Goal: Task Accomplishment & Management: Use online tool/utility

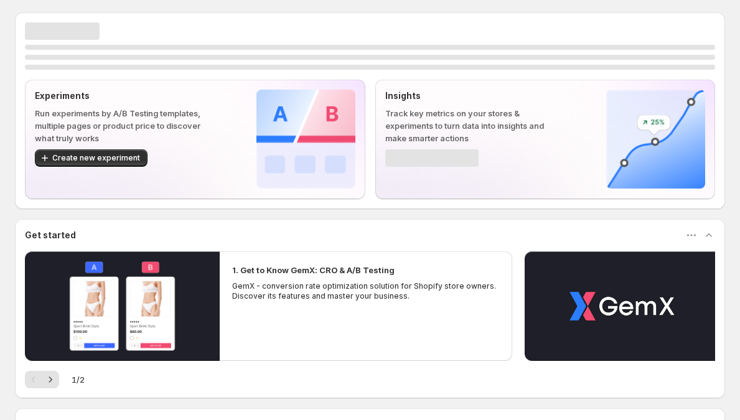
scroll to position [135, 0]
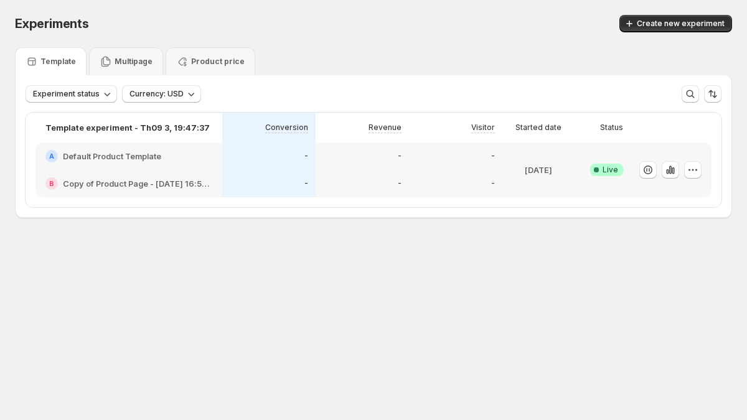
click at [280, 180] on div "-" at bounding box center [269, 183] width 78 height 12
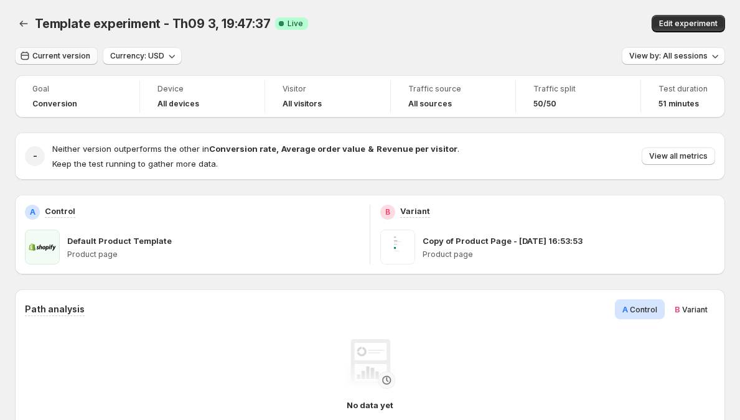
click at [65, 56] on span "Current version" at bounding box center [61, 56] width 58 height 10
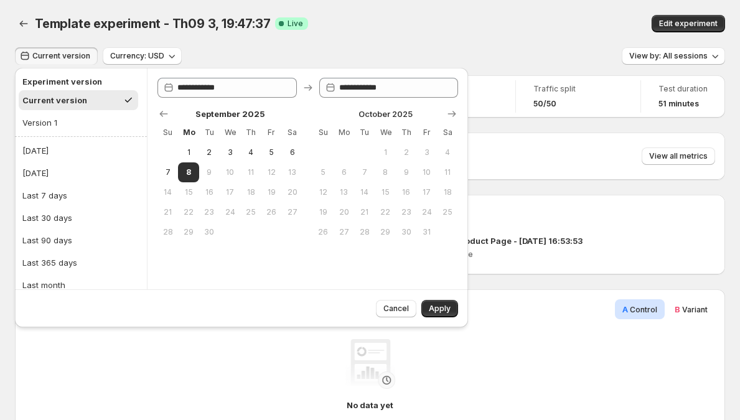
click at [68, 54] on span "Current version" at bounding box center [61, 56] width 58 height 10
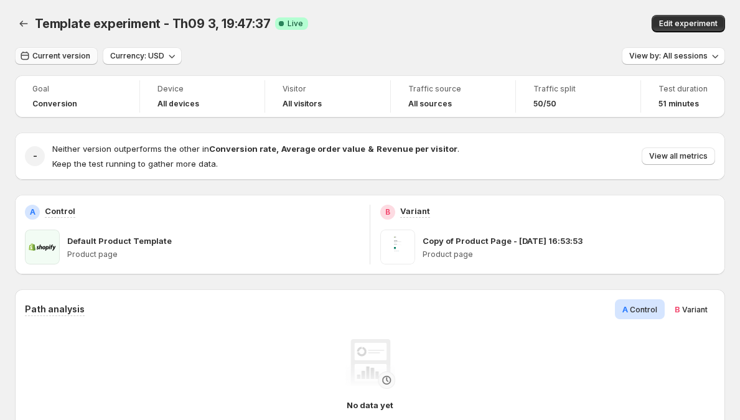
click at [68, 54] on span "Current version" at bounding box center [61, 56] width 58 height 10
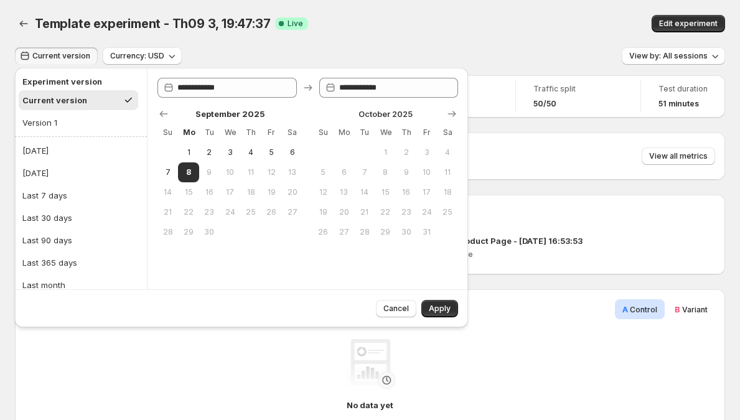
click at [68, 54] on span "Current version" at bounding box center [61, 56] width 58 height 10
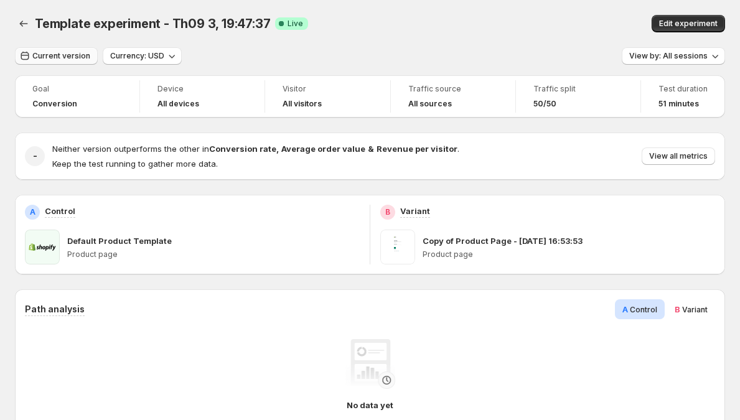
click at [68, 54] on span "Current version" at bounding box center [61, 56] width 58 height 10
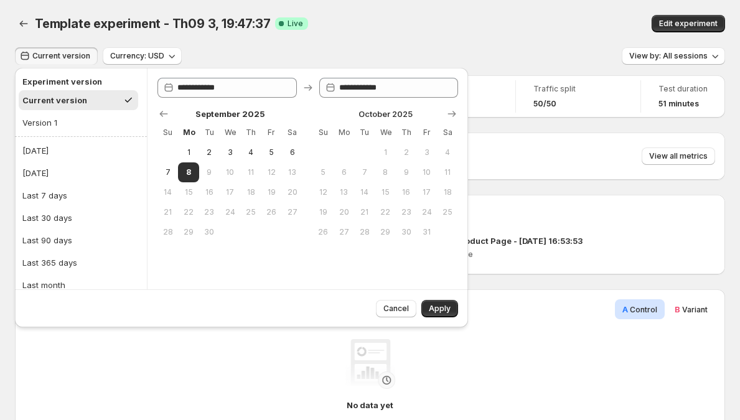
click at [68, 54] on span "Current version" at bounding box center [61, 56] width 58 height 10
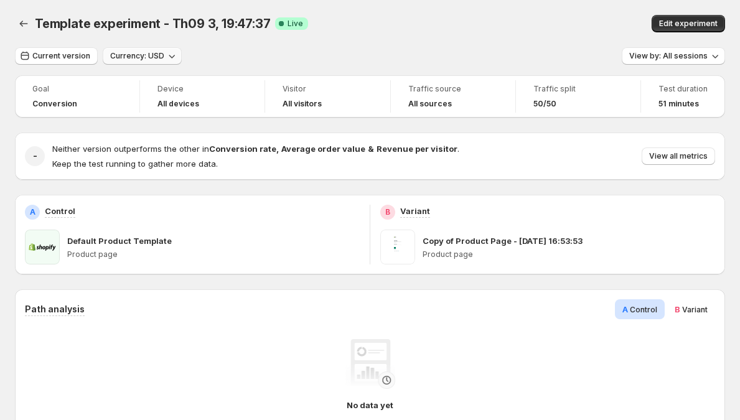
click at [126, 57] on span "Currency: USD" at bounding box center [137, 56] width 54 height 10
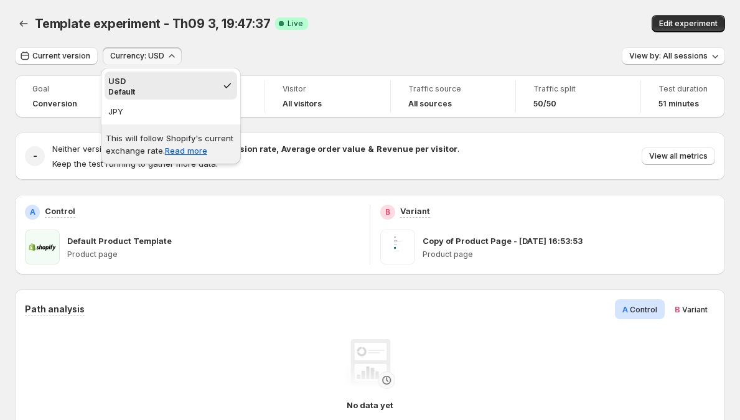
click at [131, 51] on span "Currency: USD" at bounding box center [137, 56] width 54 height 10
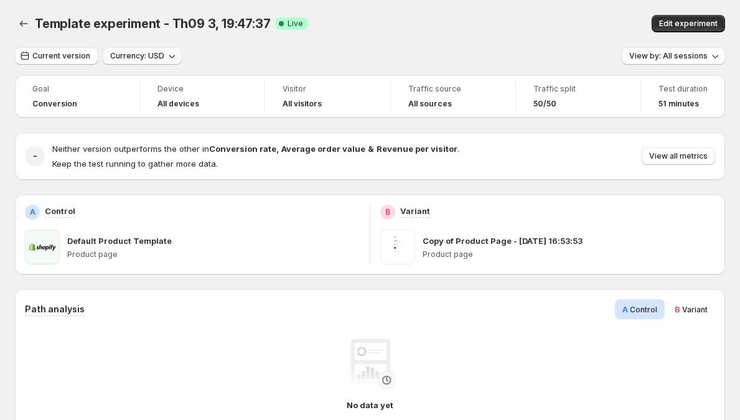
click at [131, 51] on span "Currency: USD" at bounding box center [137, 56] width 54 height 10
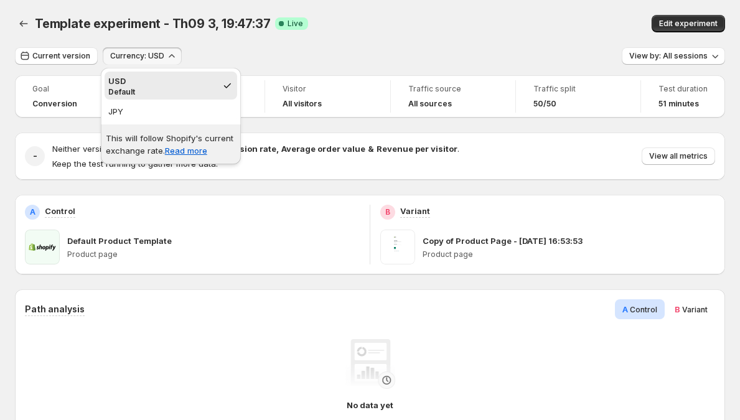
click at [136, 138] on p "This will follow Shopify's current exchange rate. Read more" at bounding box center [171, 144] width 130 height 25
click at [130, 142] on p "This will follow Shopify's current exchange rate. Read more" at bounding box center [171, 144] width 130 height 25
click at [143, 48] on button "Currency: USD" at bounding box center [142, 55] width 79 height 17
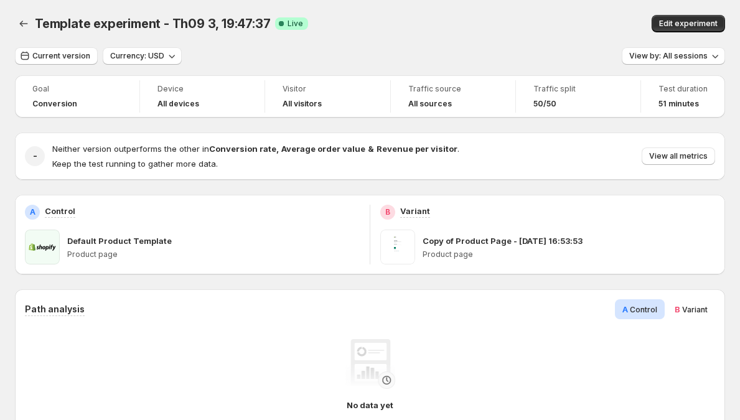
click at [151, 29] on span "Template experiment - Th09 3, 19:47:37" at bounding box center [152, 23] width 235 height 15
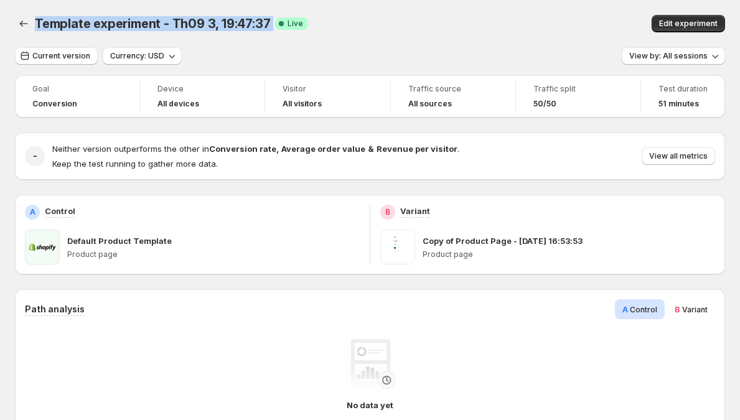
click at [151, 29] on span "Template experiment - Th09 3, 19:47:37" at bounding box center [152, 23] width 235 height 15
click at [148, 32] on div "Template experiment - Th09 3, 19:47:37 Success Complete Live" at bounding box center [254, 23] width 438 height 17
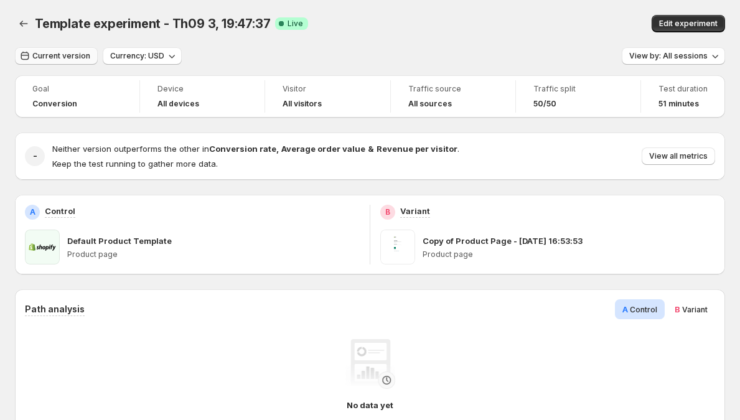
click at [73, 57] on span "Current version" at bounding box center [61, 56] width 58 height 10
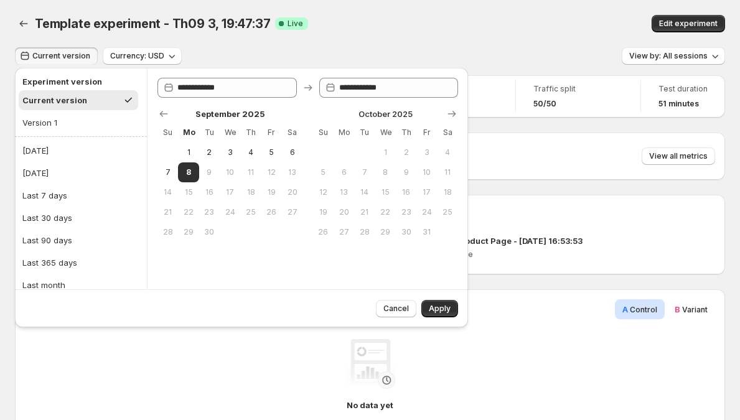
click at [205, 118] on div at bounding box center [308, 114] width 301 height 12
click at [207, 115] on div at bounding box center [308, 114] width 301 height 12
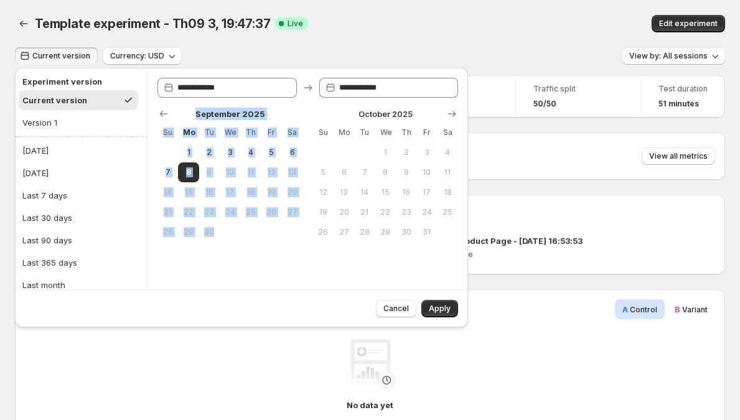
click at [207, 115] on div at bounding box center [308, 114] width 301 height 12
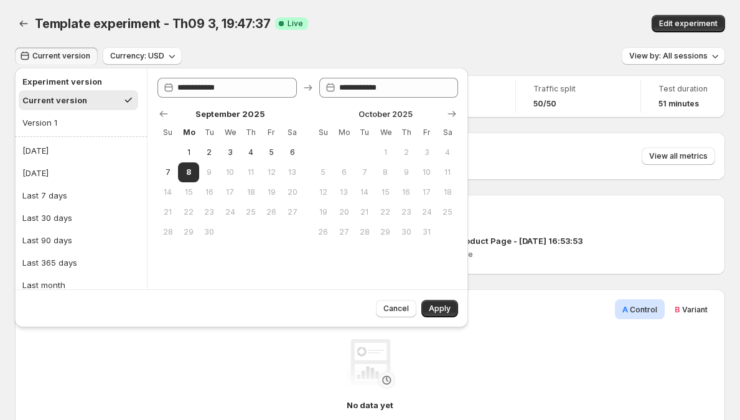
click at [224, 115] on div at bounding box center [308, 114] width 301 height 12
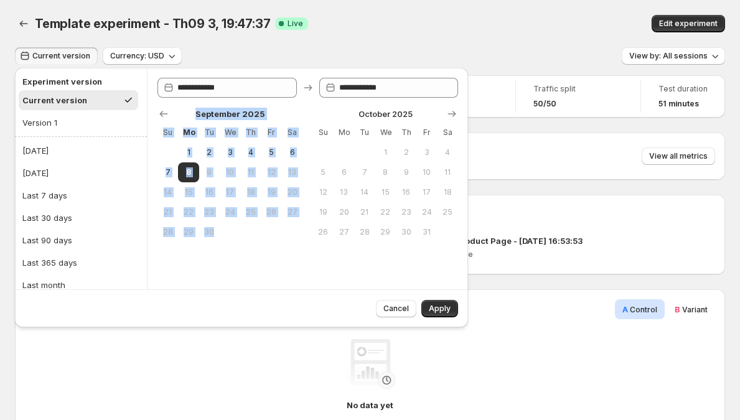
click at [224, 115] on div at bounding box center [308, 114] width 301 height 12
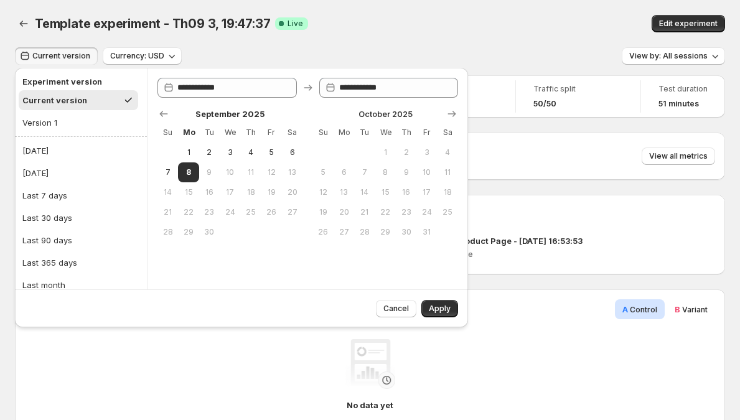
click at [240, 113] on div at bounding box center [308, 114] width 301 height 12
type input "**********"
click at [343, 86] on input "**********" at bounding box center [399, 88] width 120 height 20
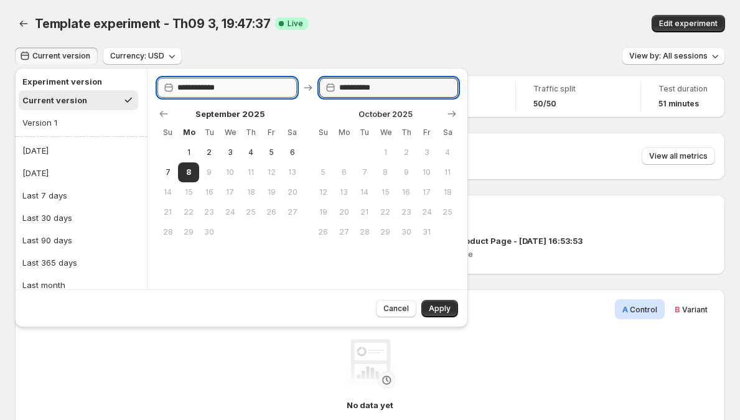
type input "**********"
click at [260, 90] on input "**********" at bounding box center [237, 88] width 120 height 20
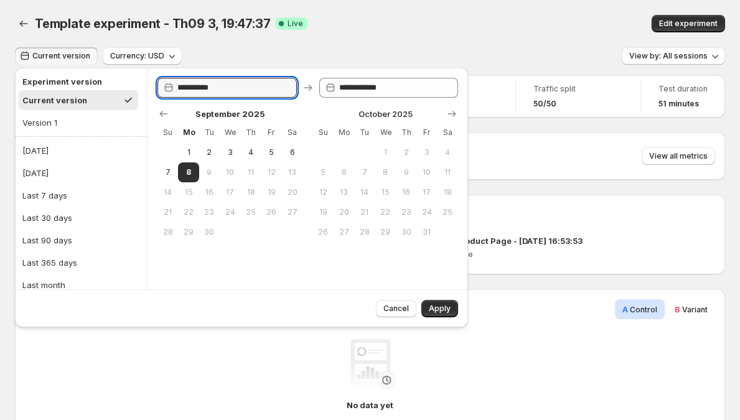
type input "**********"
click at [256, 73] on div "**********" at bounding box center [307, 179] width 321 height 222
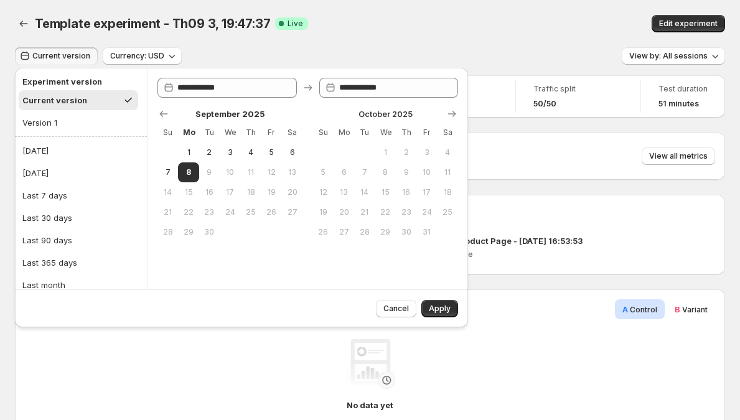
click at [59, 55] on span "Current version" at bounding box center [61, 56] width 58 height 10
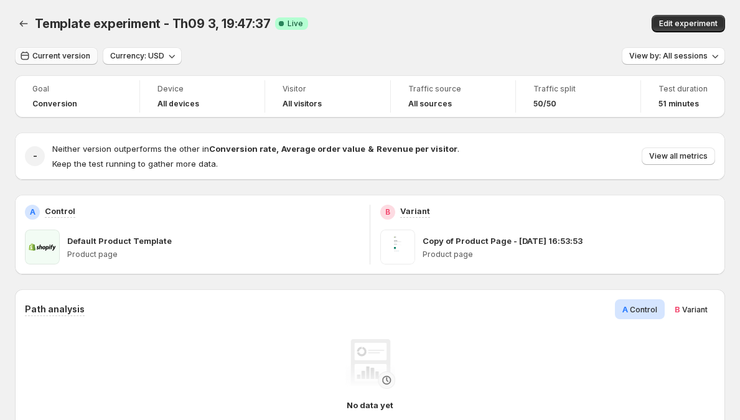
click at [59, 55] on span "Current version" at bounding box center [61, 56] width 58 height 10
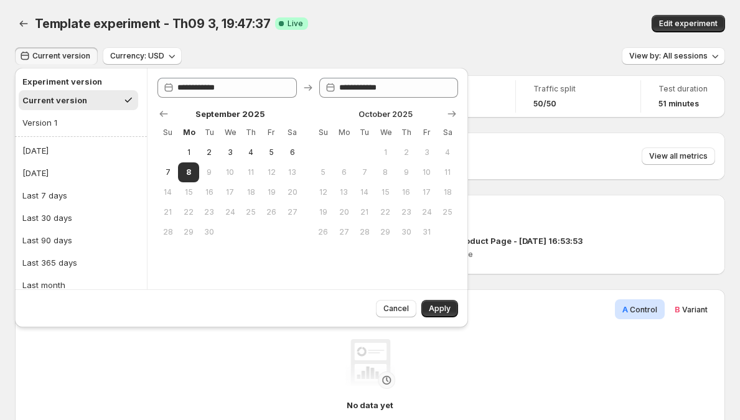
click at [40, 82] on h2 "Experiment version" at bounding box center [78, 81] width 112 height 12
click at [41, 77] on h2 "Experiment version" at bounding box center [78, 81] width 112 height 12
click at [179, 29] on span "Template experiment - Th09 3, 19:47:37" at bounding box center [152, 23] width 235 height 15
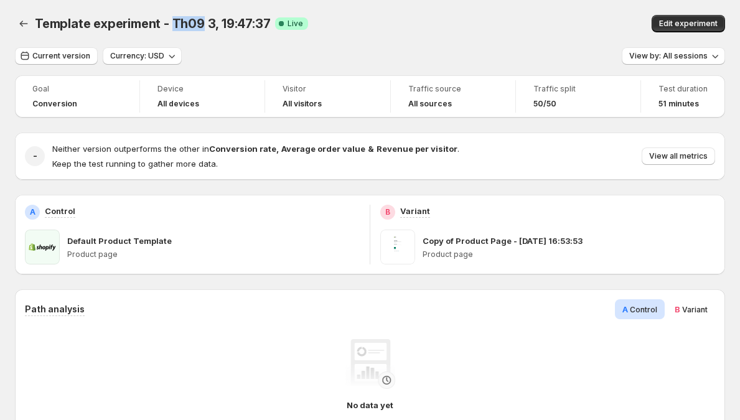
click at [179, 29] on span "Template experiment - Th09 3, 19:47:37" at bounding box center [152, 23] width 235 height 15
click at [159, 37] on div "Template experiment - Th09 3, 19:47:37. This page is ready Template experiment …" at bounding box center [370, 23] width 710 height 47
click at [64, 35] on div "Template experiment - Th09 3, 19:47:37. This page is ready Template experiment …" at bounding box center [370, 23] width 710 height 47
click at [65, 29] on span "Template experiment - Th09 3, 19:47:37" at bounding box center [152, 23] width 235 height 15
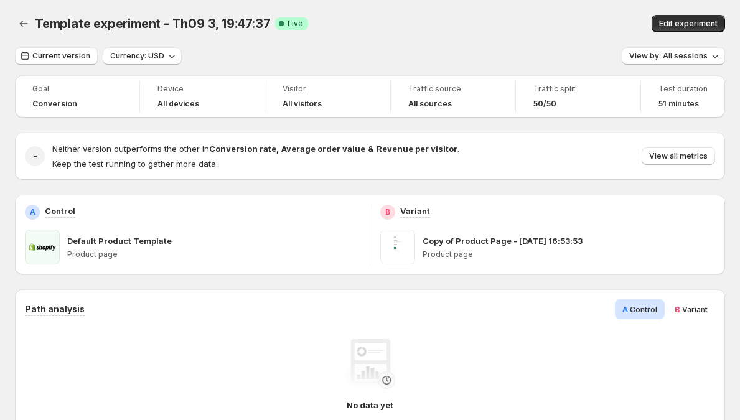
click at [61, 33] on div "Template experiment - Th09 3, 19:47:37. This page is ready Template experiment …" at bounding box center [370, 23] width 710 height 47
click at [137, 55] on span "Currency: USD" at bounding box center [137, 56] width 54 height 10
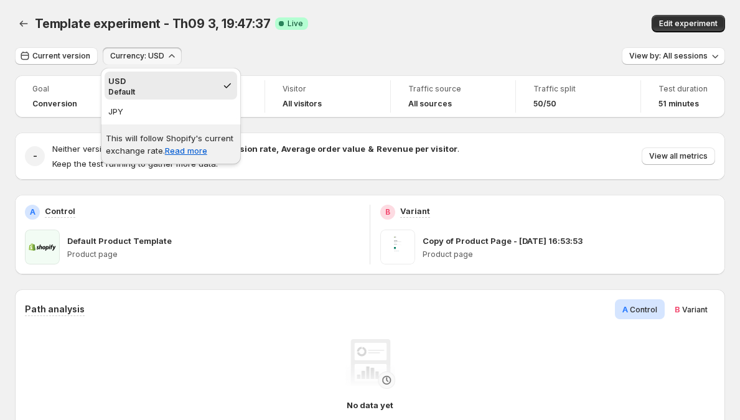
click at [120, 138] on p "This will follow Shopify's current exchange rate. Read more" at bounding box center [171, 144] width 130 height 25
click at [265, 47] on div "Template experiment - Th09 3, 19:47:37. This page is ready Template experiment …" at bounding box center [370, 23] width 710 height 47
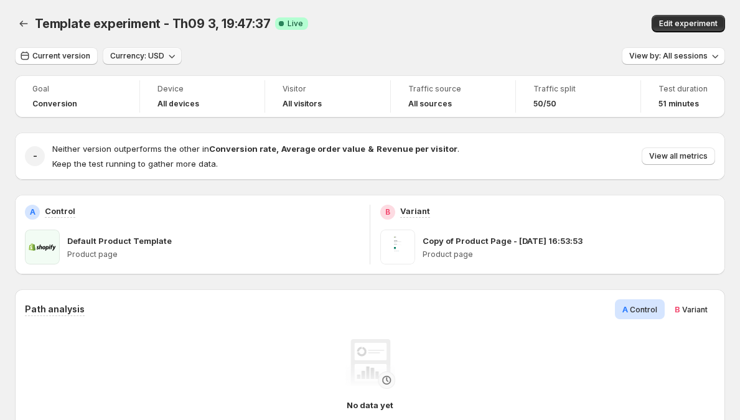
click at [150, 53] on span "Currency: USD" at bounding box center [137, 56] width 54 height 10
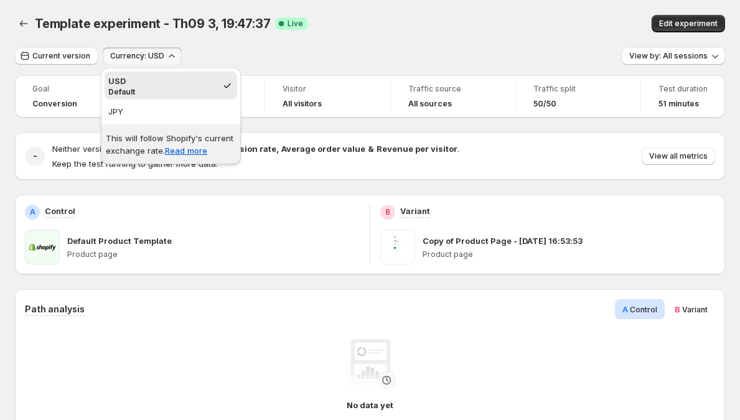
click at [150, 53] on span "Currency: USD" at bounding box center [137, 56] width 54 height 10
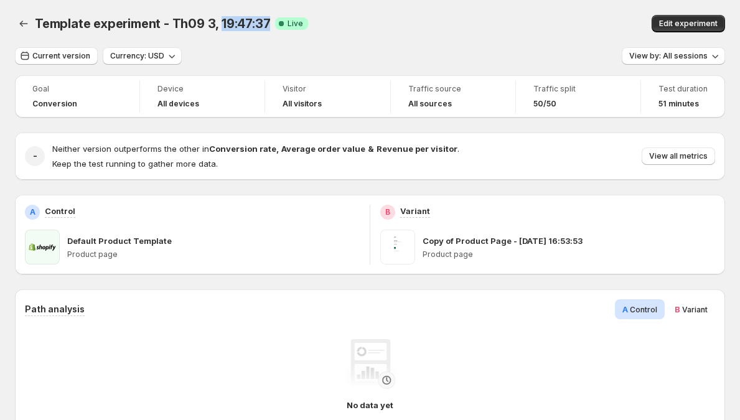
drag, startPoint x: 219, startPoint y: 24, endPoint x: 267, endPoint y: 27, distance: 48.1
click at [267, 27] on div "Template experiment - Th09 3, 19:47:37 Success Complete Live" at bounding box center [254, 23] width 438 height 17
drag, startPoint x: 265, startPoint y: 24, endPoint x: 215, endPoint y: 23, distance: 49.2
click at [215, 23] on span "Template experiment - Th09 3, 19:47:37" at bounding box center [152, 23] width 235 height 15
click at [211, 39] on div "Template experiment - Th09 3, 19:47:37. This page is ready Template experiment …" at bounding box center [370, 23] width 710 height 47
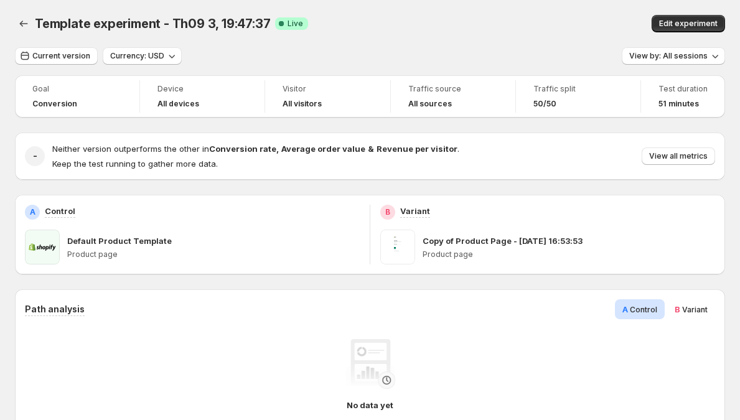
click at [45, 88] on span "Goal" at bounding box center [77, 89] width 90 height 10
click at [63, 91] on span "Goal" at bounding box center [77, 89] width 90 height 10
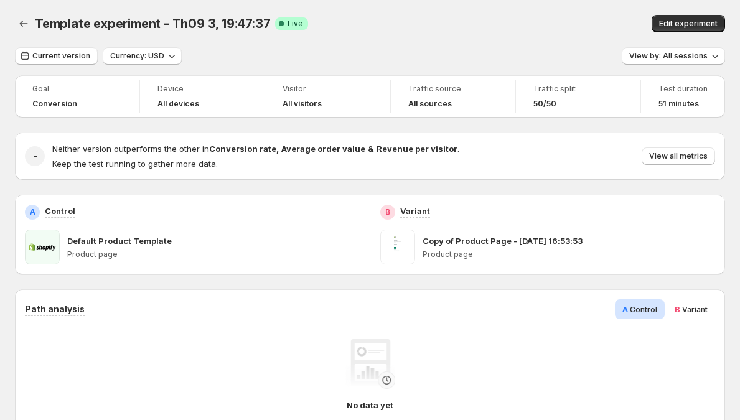
click at [63, 91] on span "Goal" at bounding box center [77, 89] width 90 height 10
click at [45, 102] on span "Conversion" at bounding box center [54, 104] width 45 height 10
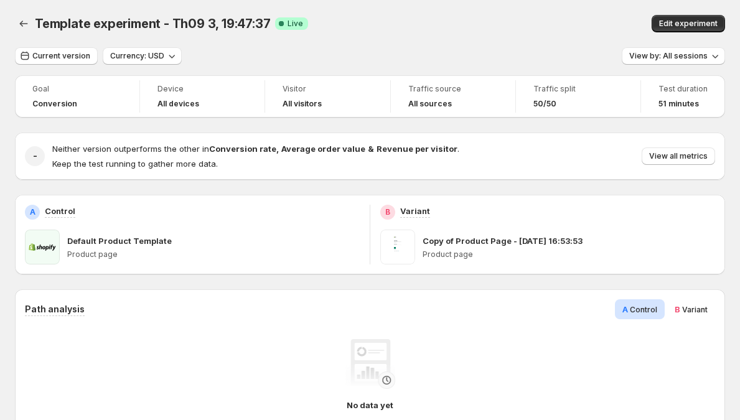
click at [78, 104] on div "Conversion" at bounding box center [77, 104] width 90 height 10
click at [222, 147] on strong "Conversion rate" at bounding box center [242, 149] width 67 height 10
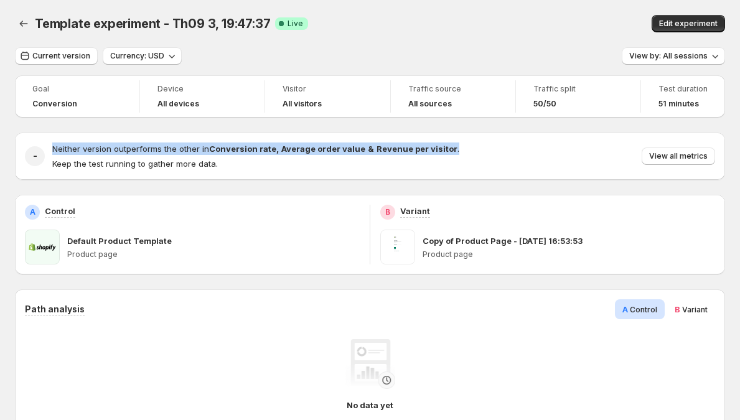
click at [222, 147] on strong "Conversion rate" at bounding box center [242, 149] width 67 height 10
click at [215, 150] on strong "Conversion rate" at bounding box center [242, 149] width 67 height 10
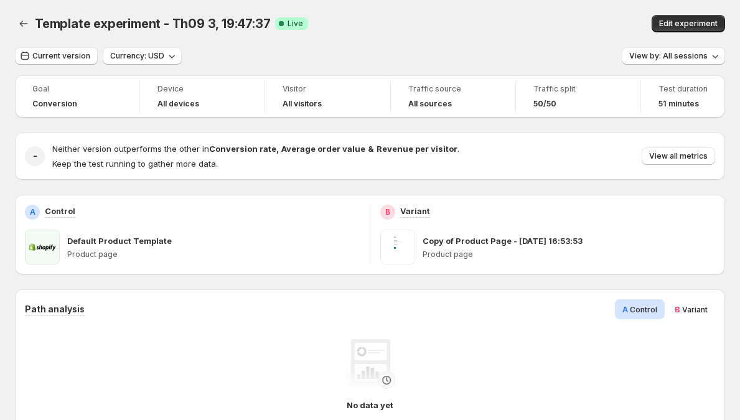
click at [182, 162] on span "Keep the test running to gather more data." at bounding box center [135, 164] width 166 height 10
click at [204, 165] on span "Keep the test running to gather more data." at bounding box center [135, 164] width 166 height 10
click at [192, 154] on h4 "Neither version outperforms the other in Conversion rate , Average order value …" at bounding box center [255, 149] width 407 height 12
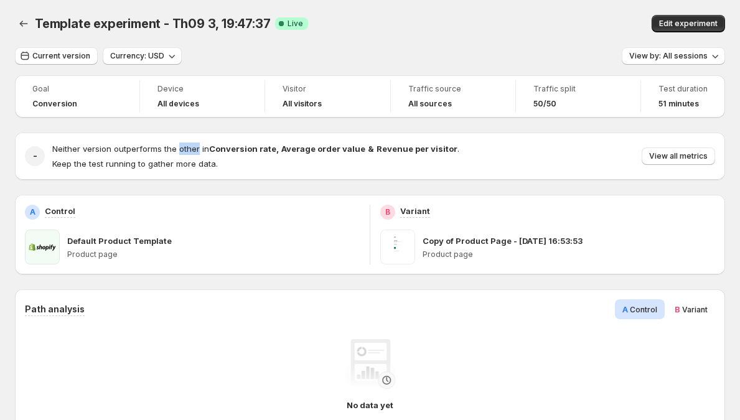
click at [192, 154] on h4 "Neither version outperforms the other in Conversion rate , Average order value …" at bounding box center [255, 149] width 407 height 12
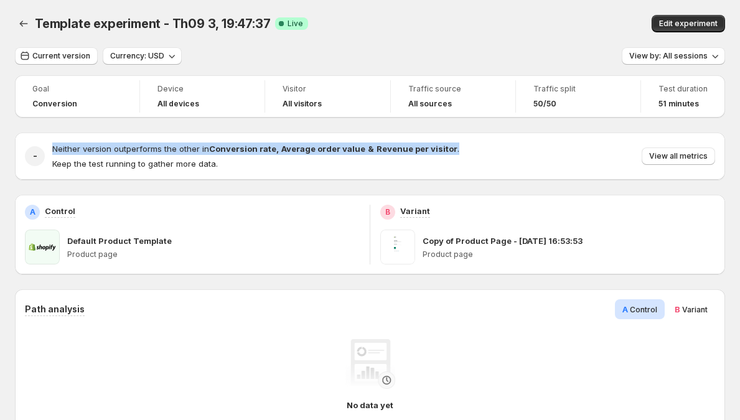
click at [192, 154] on h4 "Neither version outperforms the other in Conversion rate , Average order value …" at bounding box center [255, 149] width 407 height 12
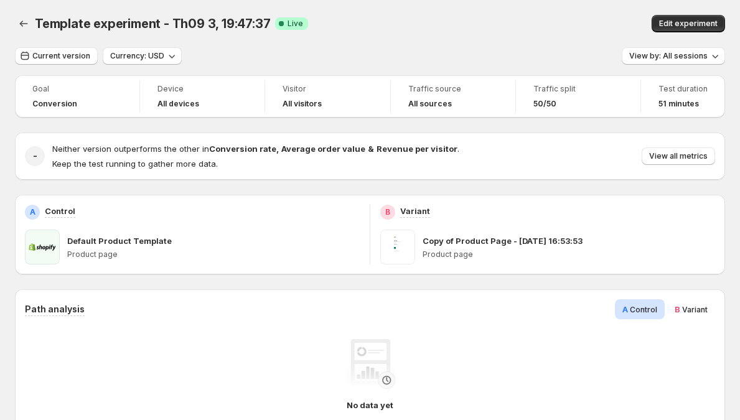
click at [180, 158] on p "Keep the test running to gather more data." at bounding box center [255, 164] width 407 height 12
click at [88, 57] on button "Current version" at bounding box center [56, 55] width 83 height 17
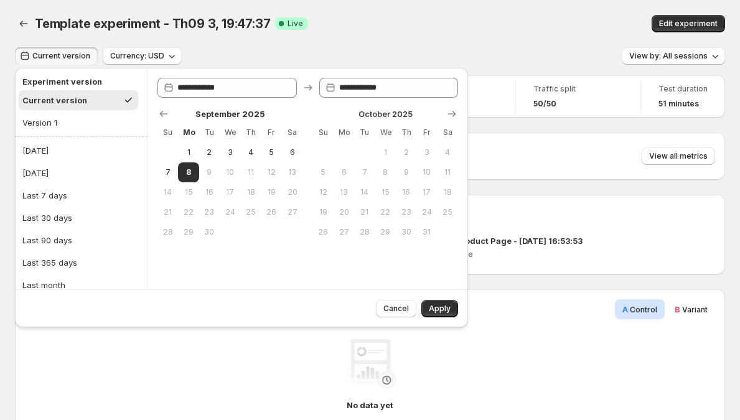
click at [93, 57] on button "Current version" at bounding box center [56, 55] width 83 height 17
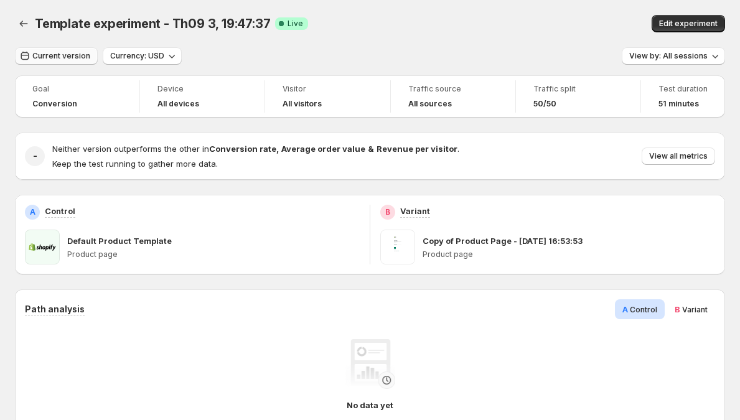
click at [93, 57] on button "Current version" at bounding box center [56, 55] width 83 height 17
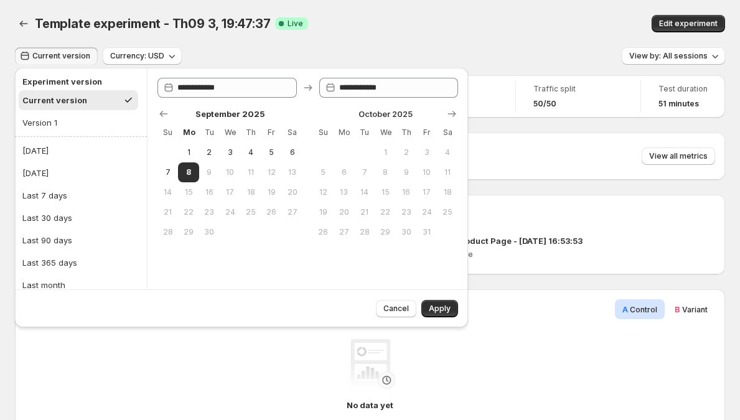
click at [81, 80] on h2 "Experiment version" at bounding box center [78, 81] width 112 height 12
click at [73, 80] on h2 "Experiment version" at bounding box center [78, 81] width 112 height 12
click at [52, 84] on h2 "Experiment version" at bounding box center [78, 81] width 112 height 12
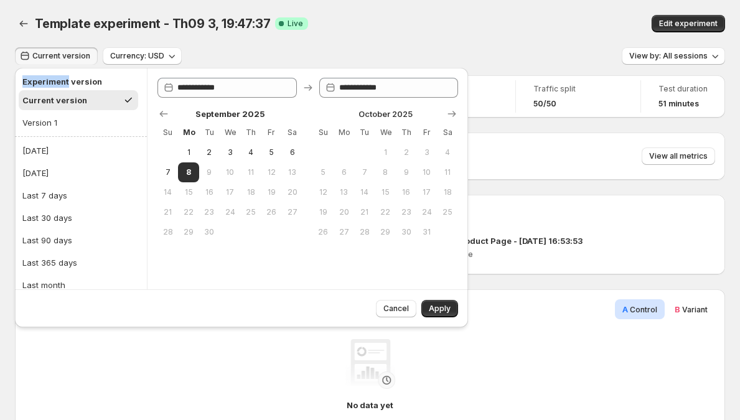
click at [52, 84] on h2 "Experiment version" at bounding box center [78, 81] width 112 height 12
click at [60, 85] on h2 "Experiment version" at bounding box center [78, 81] width 112 height 12
click at [73, 59] on span "Current version" at bounding box center [61, 56] width 58 height 10
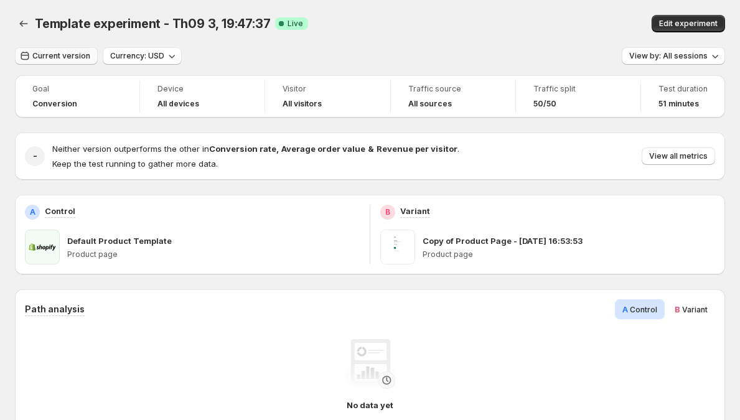
click at [73, 59] on span "Current version" at bounding box center [61, 56] width 58 height 10
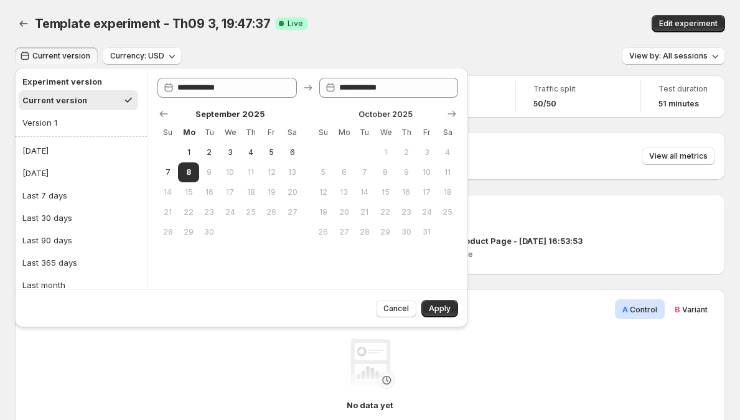
click at [47, 54] on span "Current version" at bounding box center [61, 56] width 58 height 10
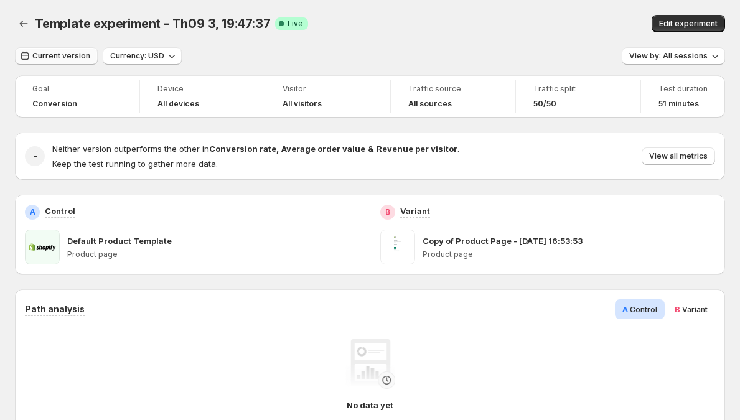
click at [37, 55] on span "Current version" at bounding box center [61, 56] width 58 height 10
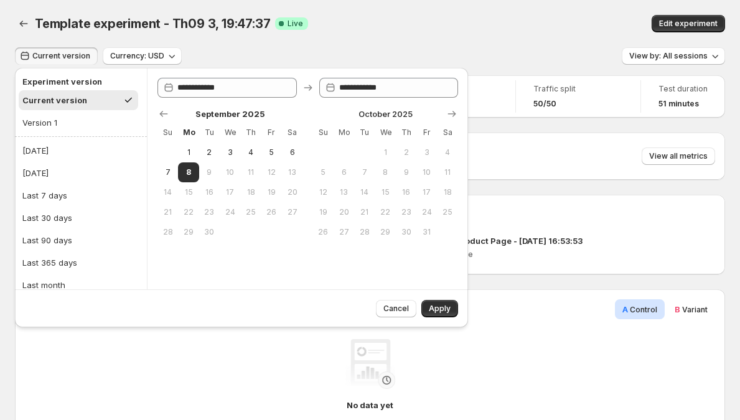
click at [42, 56] on span "Current version" at bounding box center [61, 56] width 58 height 10
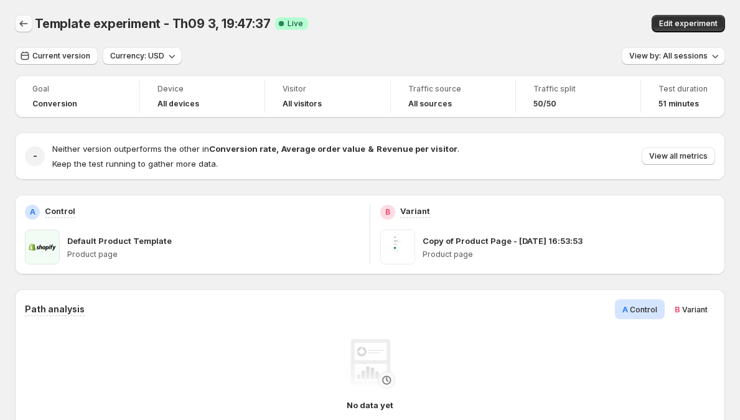
click at [25, 23] on icon "Back" at bounding box center [23, 23] width 12 height 12
